Goal: Task Accomplishment & Management: Manage account settings

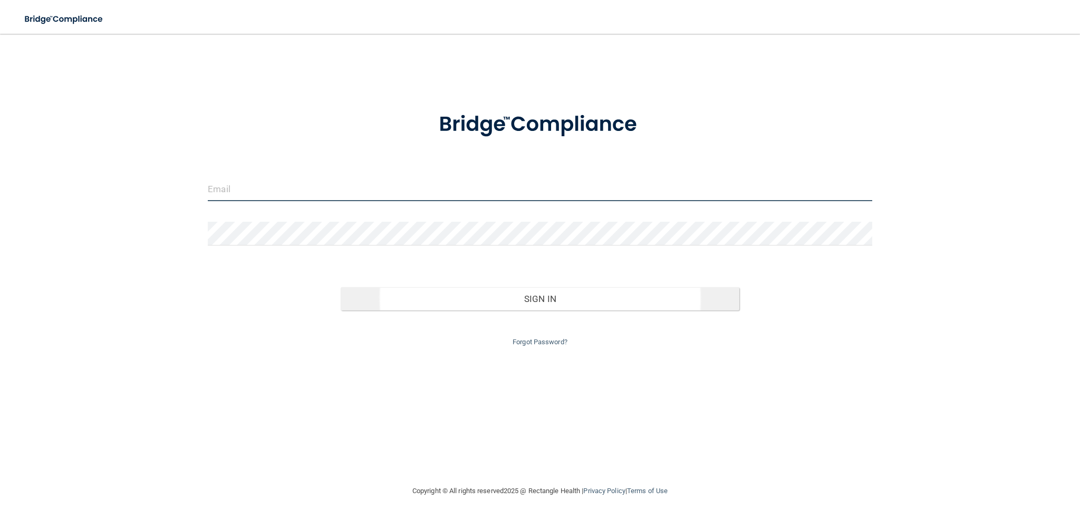
type input "[EMAIL_ADDRESS][DOMAIN_NAME]"
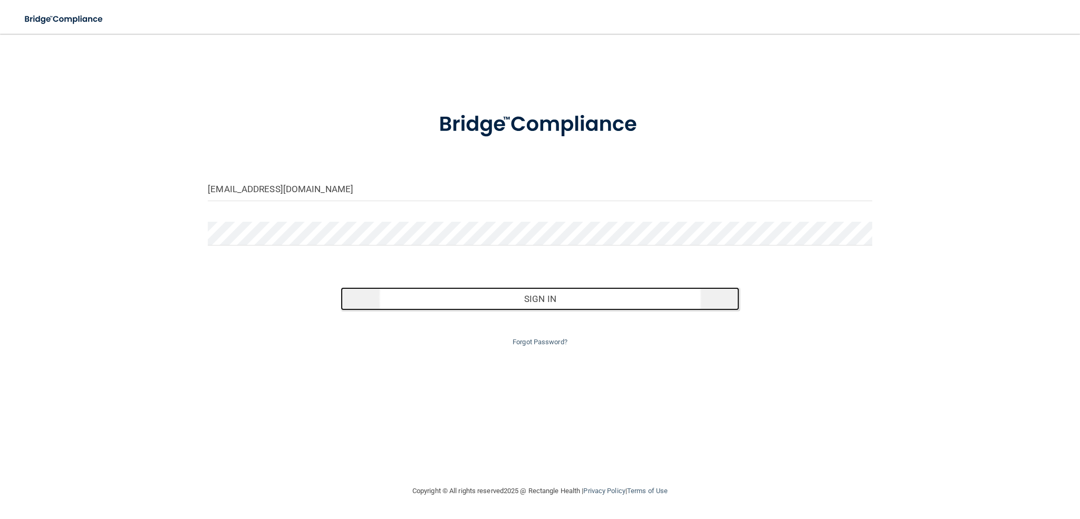
click at [557, 298] on button "Sign In" at bounding box center [540, 298] width 399 height 23
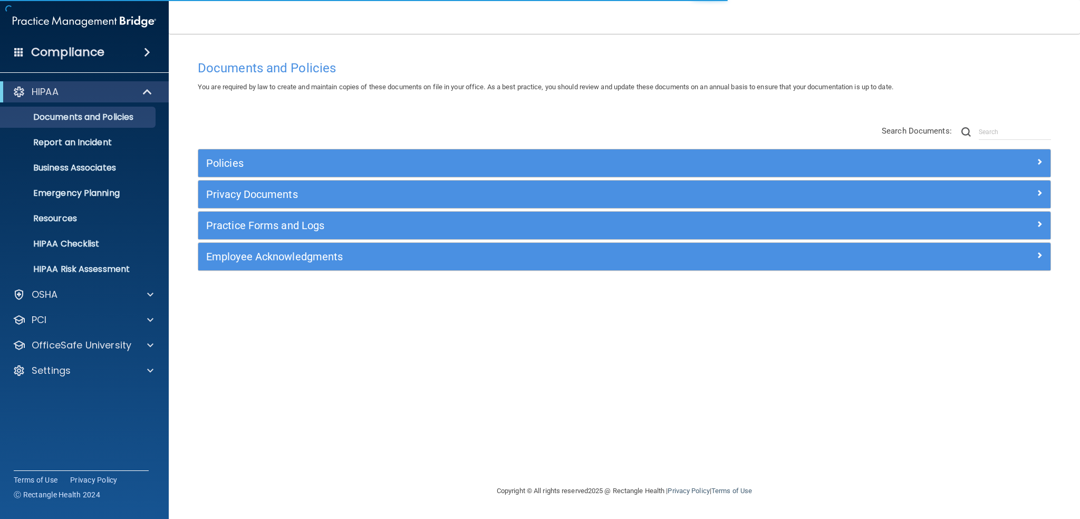
click at [41, 51] on h4 "Compliance" at bounding box center [67, 52] width 73 height 15
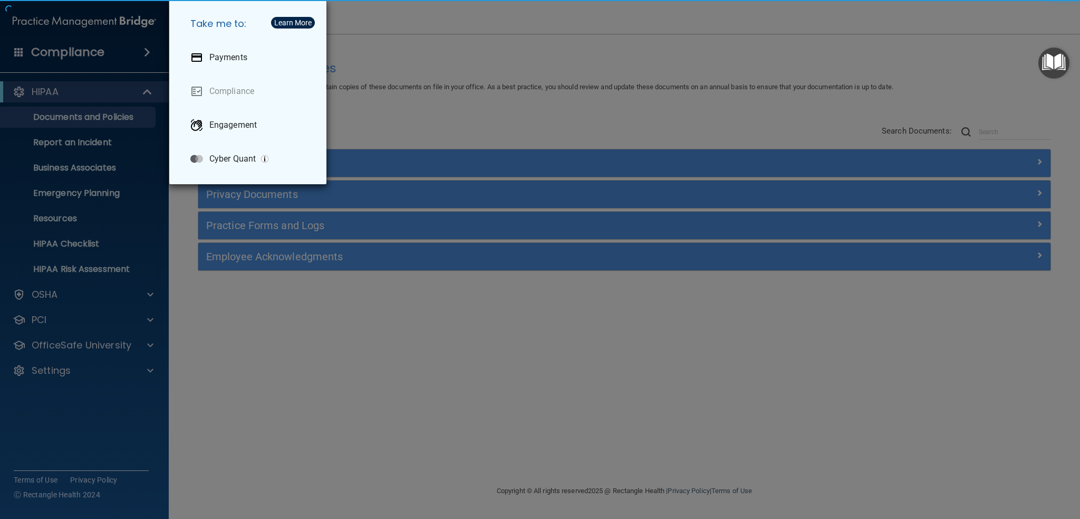
click at [302, 24] on div "Learn More" at bounding box center [292, 22] width 37 height 7
click at [48, 392] on div "Take me to: Payments Compliance Engagement Cyber Quant" at bounding box center [540, 259] width 1080 height 519
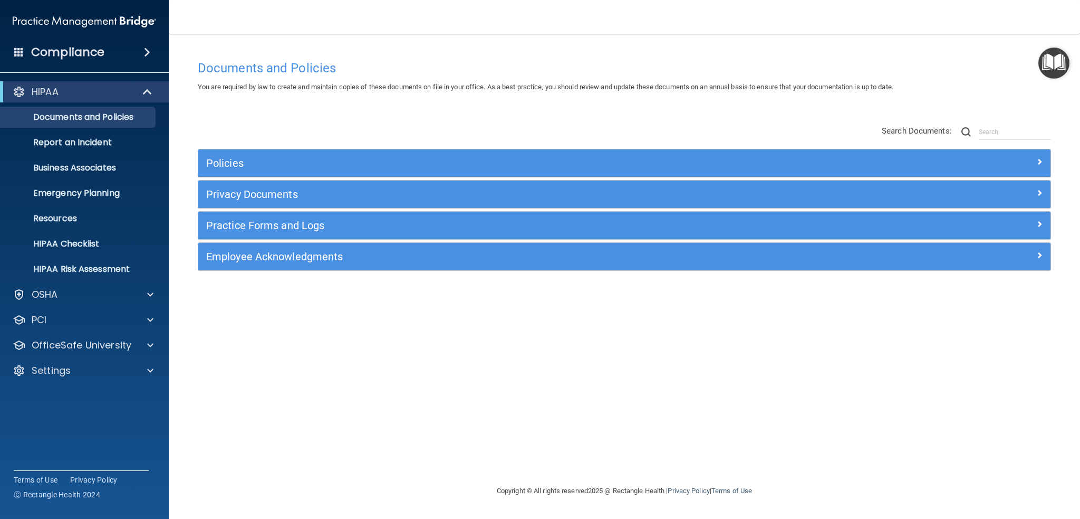
click at [47, 375] on div at bounding box center [540, 259] width 1080 height 519
click at [47, 375] on p "Settings" at bounding box center [51, 370] width 39 height 13
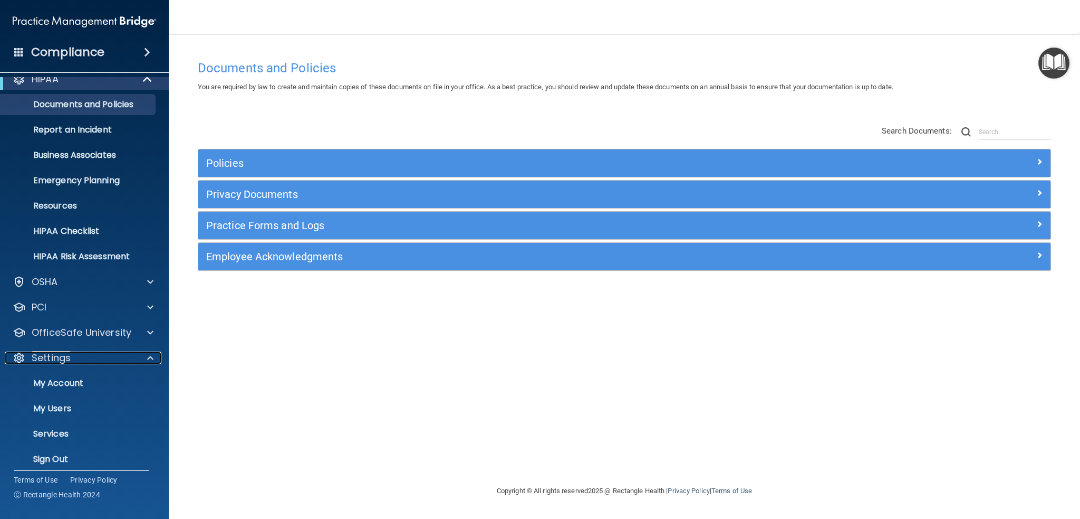
scroll to position [20, 0]
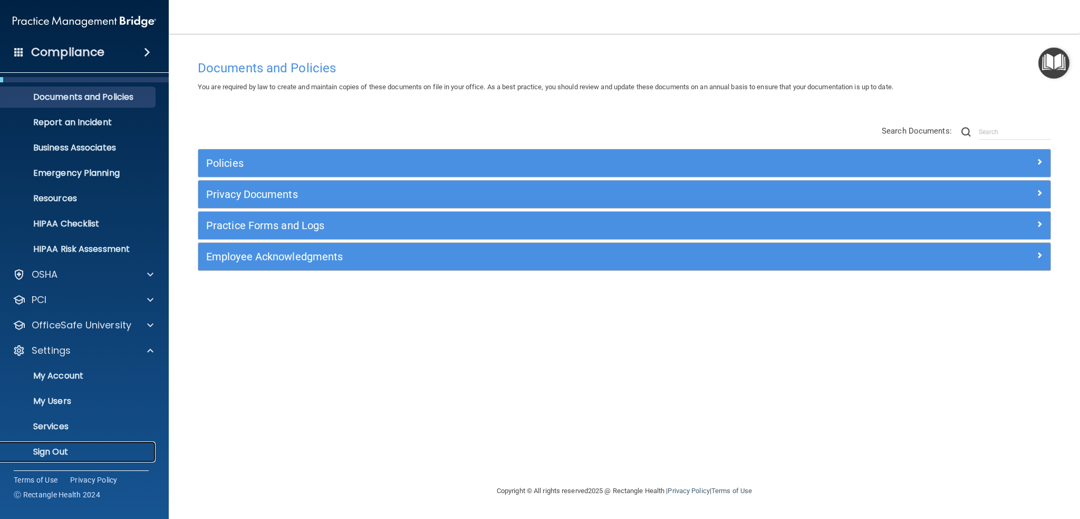
click at [38, 454] on p "Sign Out" at bounding box center [79, 451] width 144 height 11
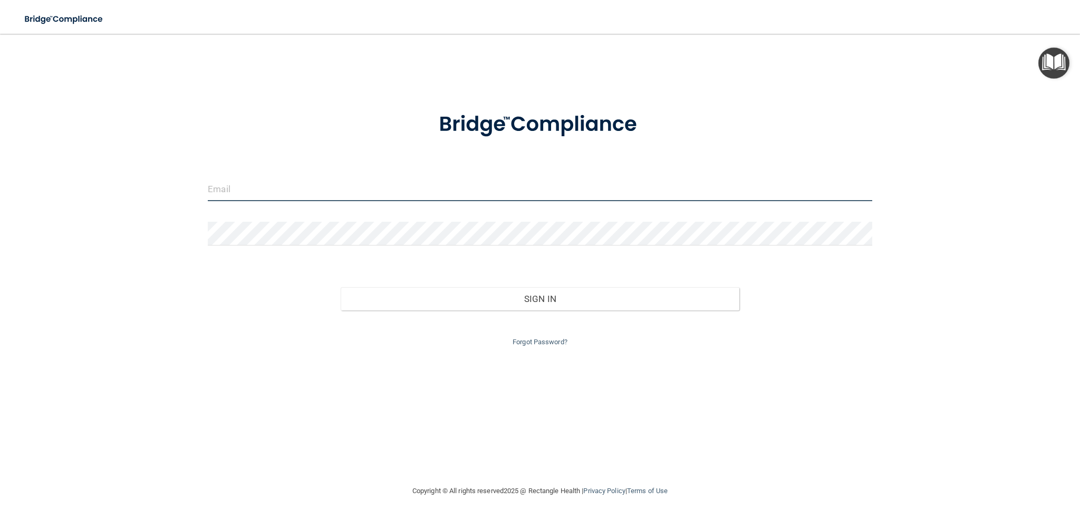
type input "[EMAIL_ADDRESS][DOMAIN_NAME]"
